Goal: Information Seeking & Learning: Learn about a topic

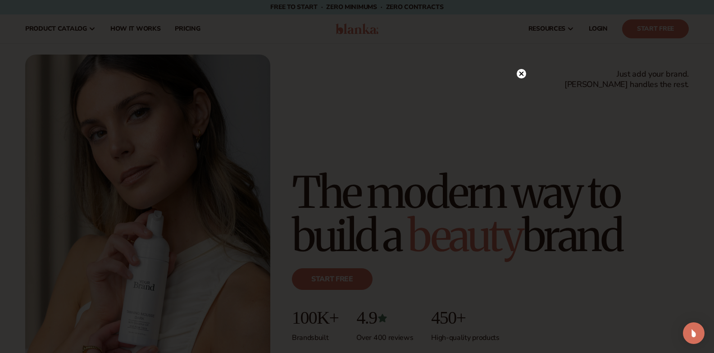
click at [518, 76] on circle at bounding box center [521, 73] width 9 height 9
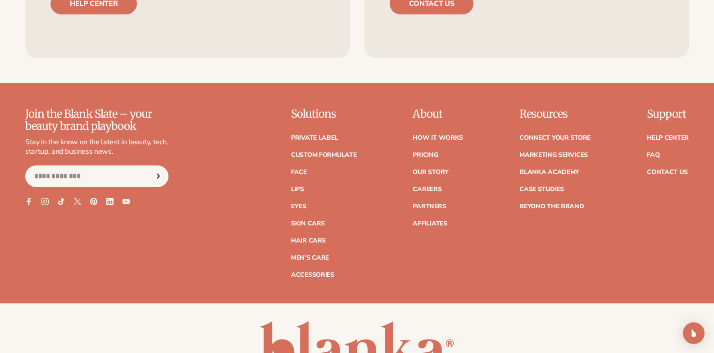
scroll to position [3732, 0]
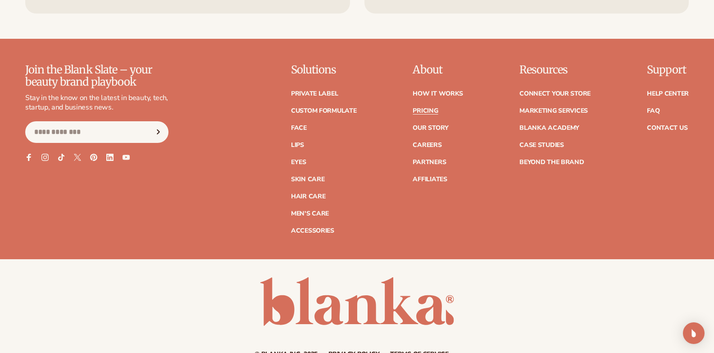
click at [432, 114] on link "Pricing" at bounding box center [425, 111] width 25 height 6
